Goal: Check status: Check status

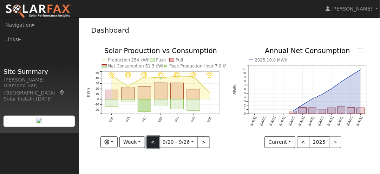
click at [153, 144] on button "<" at bounding box center [153, 142] width 12 height 12
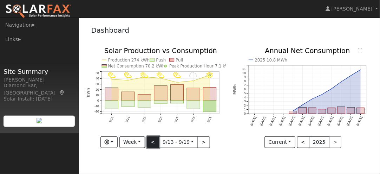
click at [153, 144] on button "<" at bounding box center [153, 142] width 12 height 12
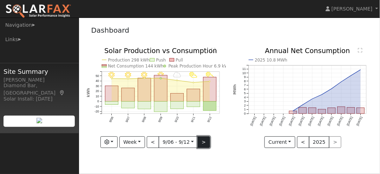
click at [202, 143] on button ">" at bounding box center [204, 142] width 12 height 12
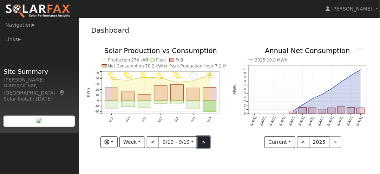
click at [202, 143] on button ">" at bounding box center [204, 142] width 12 height 12
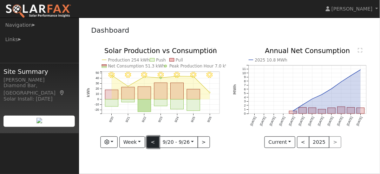
click at [153, 140] on button "<" at bounding box center [153, 142] width 12 height 12
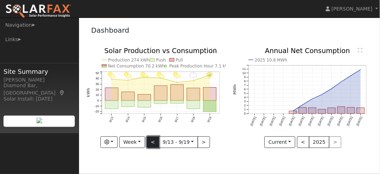
click at [153, 140] on button "<" at bounding box center [153, 142] width 12 height 12
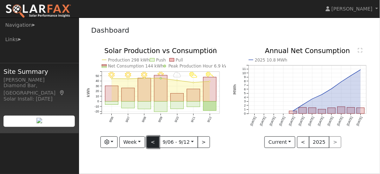
click at [153, 140] on button "<" at bounding box center [153, 142] width 12 height 12
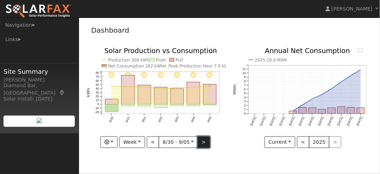
click at [204, 144] on button ">" at bounding box center [204, 142] width 12 height 12
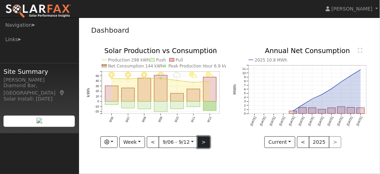
click at [204, 144] on button ">" at bounding box center [204, 142] width 12 height 12
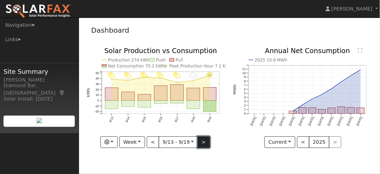
click at [204, 144] on button ">" at bounding box center [204, 142] width 12 height 12
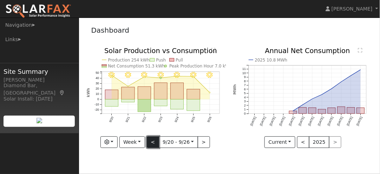
click at [156, 145] on button "<" at bounding box center [153, 142] width 12 height 12
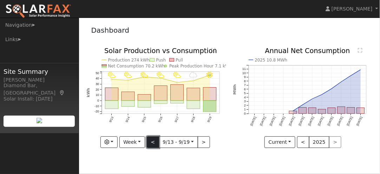
click at [156, 145] on button "<" at bounding box center [153, 142] width 12 height 12
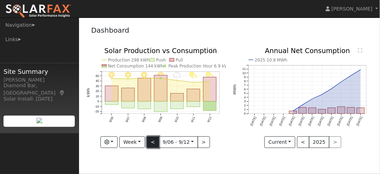
click at [156, 145] on button "<" at bounding box center [153, 142] width 12 height 12
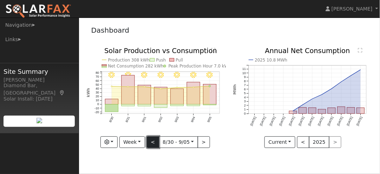
click at [156, 145] on button "<" at bounding box center [153, 142] width 12 height 12
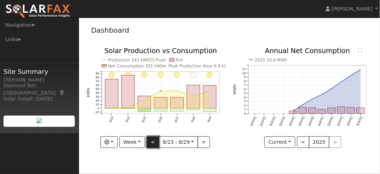
click at [156, 145] on button "<" at bounding box center [153, 142] width 12 height 12
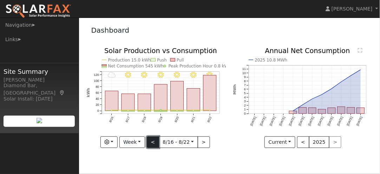
click at [156, 145] on button "<" at bounding box center [153, 142] width 12 height 12
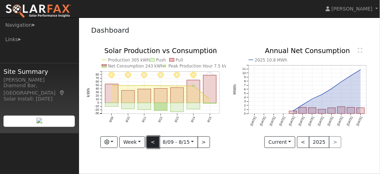
click at [156, 145] on button "<" at bounding box center [153, 142] width 12 height 12
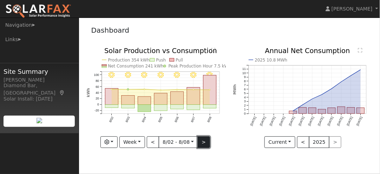
click at [204, 144] on button ">" at bounding box center [204, 142] width 12 height 12
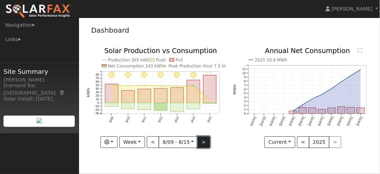
click at [204, 144] on button ">" at bounding box center [204, 142] width 12 height 12
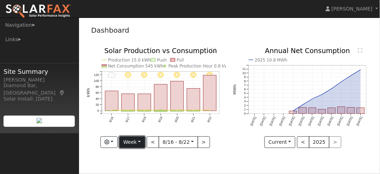
click at [139, 142] on button "Week" at bounding box center [132, 142] width 26 height 12
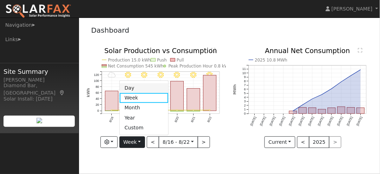
click at [136, 85] on link "Day" at bounding box center [144, 88] width 49 height 10
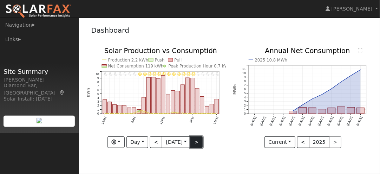
click at [195, 145] on button ">" at bounding box center [196, 142] width 12 height 12
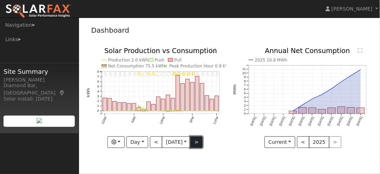
click at [195, 144] on button ">" at bounding box center [196, 142] width 12 height 12
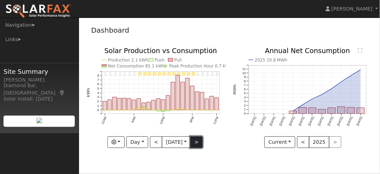
click at [195, 144] on button ">" at bounding box center [196, 142] width 12 height 12
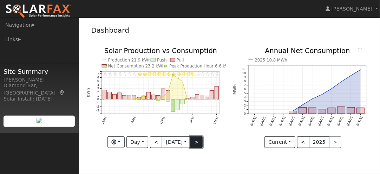
click at [195, 144] on button ">" at bounding box center [196, 142] width 12 height 12
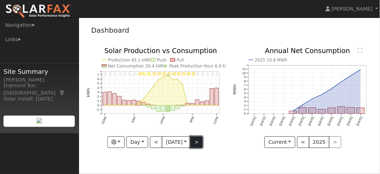
click at [195, 144] on button ">" at bounding box center [196, 142] width 12 height 12
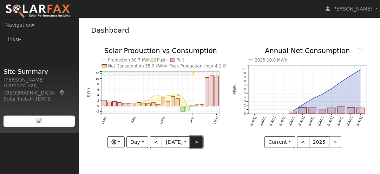
click at [195, 144] on button ">" at bounding box center [196, 142] width 12 height 12
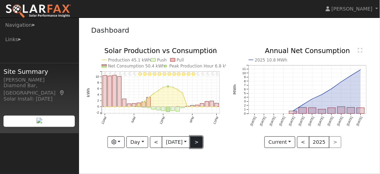
click at [195, 144] on button ">" at bounding box center [196, 142] width 12 height 12
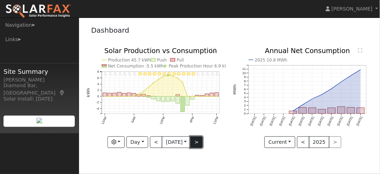
click at [196, 144] on button ">" at bounding box center [196, 142] width 12 height 12
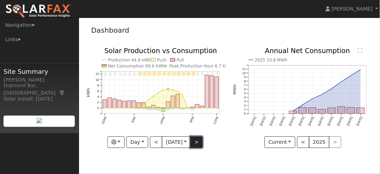
click at [196, 144] on button ">" at bounding box center [196, 142] width 12 height 12
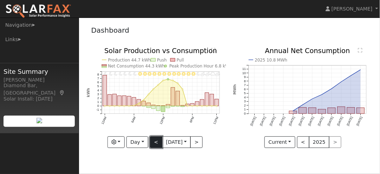
click at [157, 140] on button "<" at bounding box center [156, 142] width 12 height 12
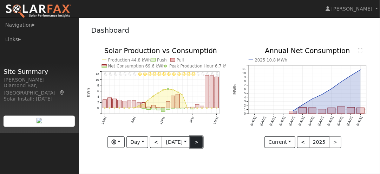
click at [199, 142] on button ">" at bounding box center [196, 142] width 12 height 12
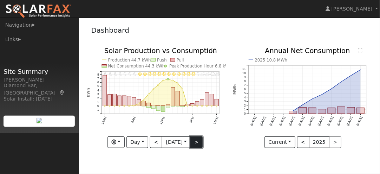
click at [199, 142] on button ">" at bounding box center [196, 142] width 12 height 12
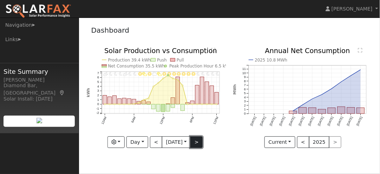
click at [199, 142] on button ">" at bounding box center [196, 142] width 12 height 12
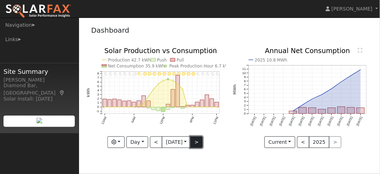
click at [199, 142] on button ">" at bounding box center [196, 142] width 12 height 12
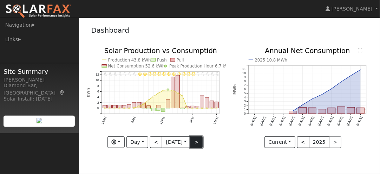
click at [199, 142] on button ">" at bounding box center [196, 142] width 12 height 12
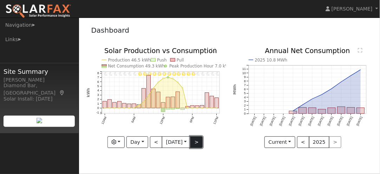
click at [199, 142] on button ">" at bounding box center [196, 142] width 12 height 12
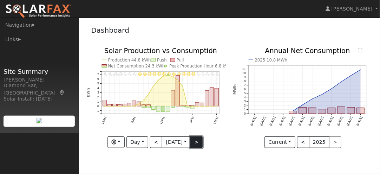
click at [199, 142] on button ">" at bounding box center [196, 142] width 12 height 12
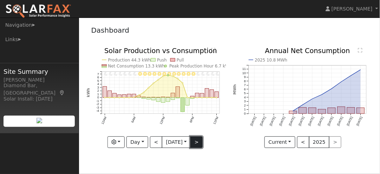
click at [199, 142] on button ">" at bounding box center [196, 142] width 12 height 12
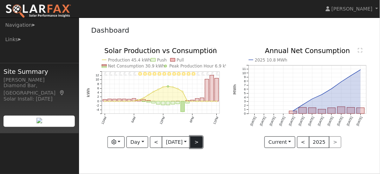
click at [199, 142] on button ">" at bounding box center [196, 142] width 12 height 12
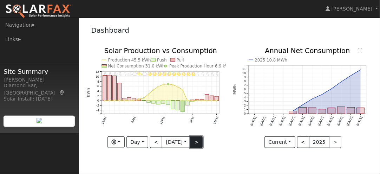
click at [199, 142] on button ">" at bounding box center [196, 142] width 12 height 12
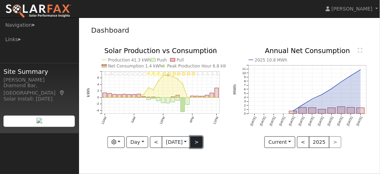
click at [199, 142] on button ">" at bounding box center [196, 142] width 12 height 12
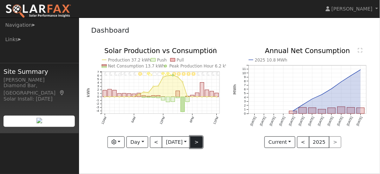
click at [199, 142] on button ">" at bounding box center [196, 142] width 12 height 12
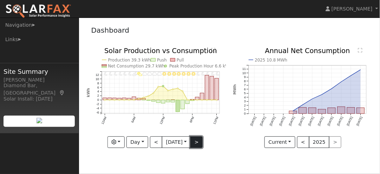
click at [199, 142] on button ">" at bounding box center [196, 142] width 12 height 12
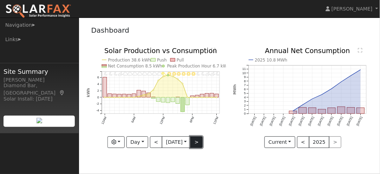
click at [199, 142] on button ">" at bounding box center [196, 142] width 12 height 12
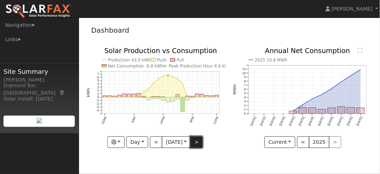
click at [199, 142] on button ">" at bounding box center [196, 142] width 12 height 12
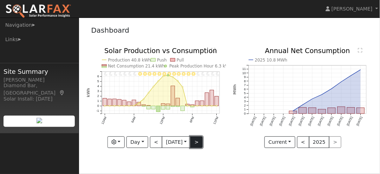
click at [199, 142] on button ">" at bounding box center [196, 142] width 12 height 12
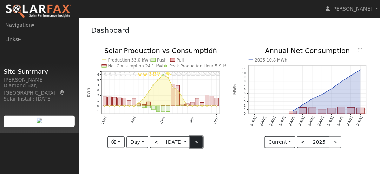
click at [199, 142] on button ">" at bounding box center [196, 142] width 12 height 12
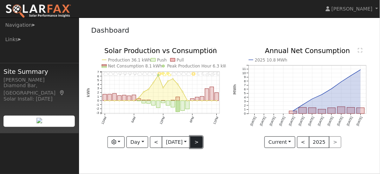
click at [199, 142] on button ">" at bounding box center [196, 142] width 12 height 12
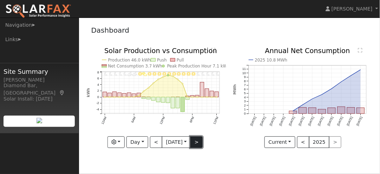
click at [199, 142] on button ">" at bounding box center [196, 142] width 12 height 12
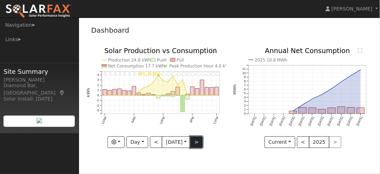
click at [199, 142] on button ">" at bounding box center [196, 142] width 12 height 12
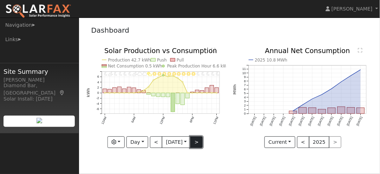
click at [199, 142] on button ">" at bounding box center [196, 142] width 12 height 12
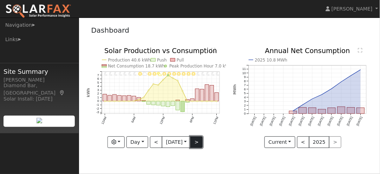
click at [199, 142] on button ">" at bounding box center [196, 142] width 12 height 12
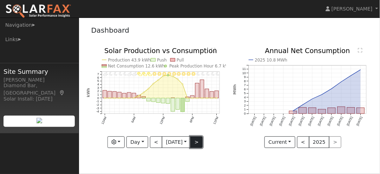
click at [199, 142] on button ">" at bounding box center [196, 142] width 12 height 12
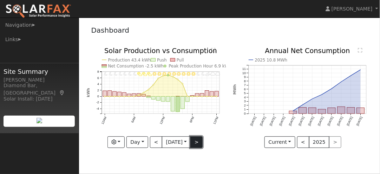
click at [199, 142] on button ">" at bounding box center [196, 142] width 12 height 12
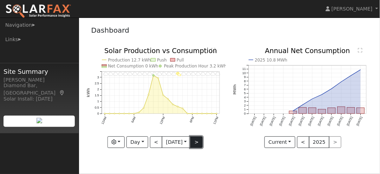
click at [199, 142] on button ">" at bounding box center [196, 142] width 12 height 12
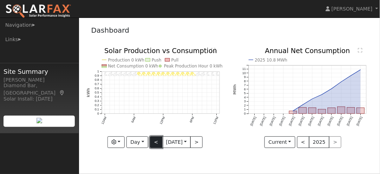
click at [156, 145] on button "<" at bounding box center [156, 142] width 12 height 12
type input "[DATE]"
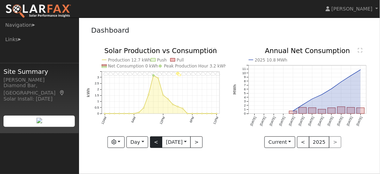
click at [156, 145] on div "11PM - MostlyCloudy 10PM - MostlyCloudy 9PM - MostlyCloudy 8PM - MostlyCloudy 7…" at bounding box center [155, 97] width 139 height 100
